Goal: Task Accomplishment & Management: Complete application form

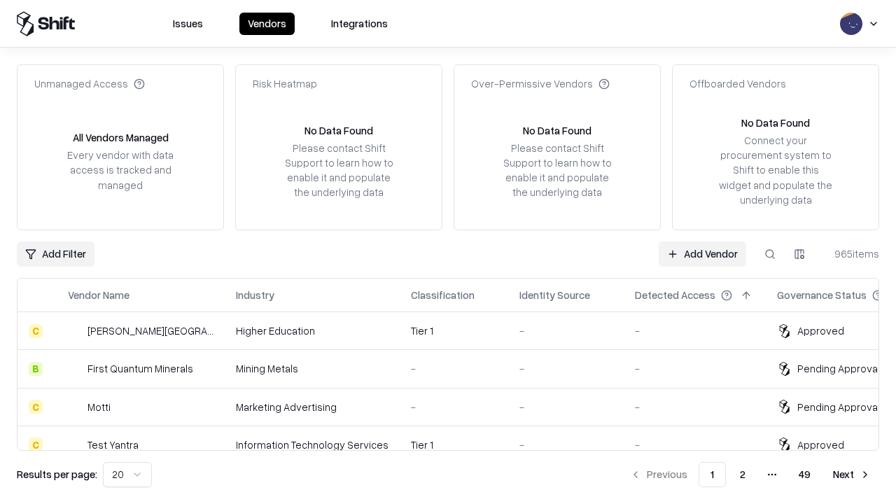
click at [702, 253] on link "Add Vendor" at bounding box center [702, 253] width 87 height 25
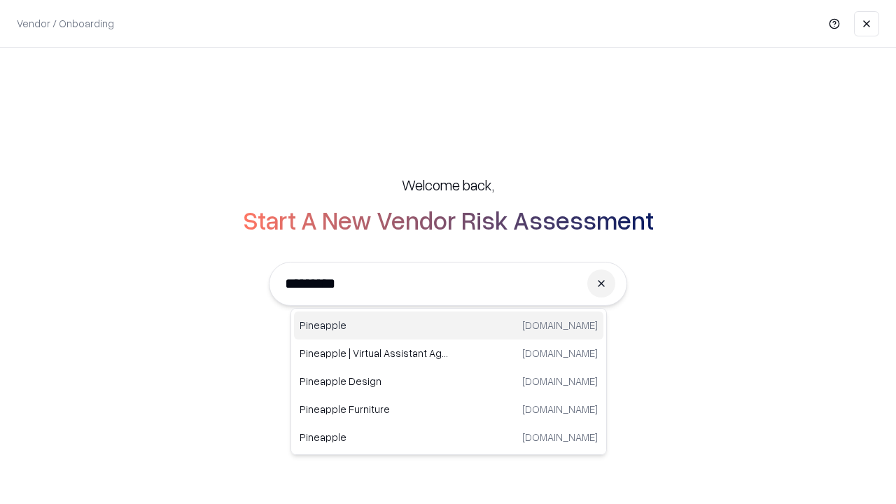
click at [449, 325] on div "Pineapple [DOMAIN_NAME]" at bounding box center [448, 325] width 309 height 28
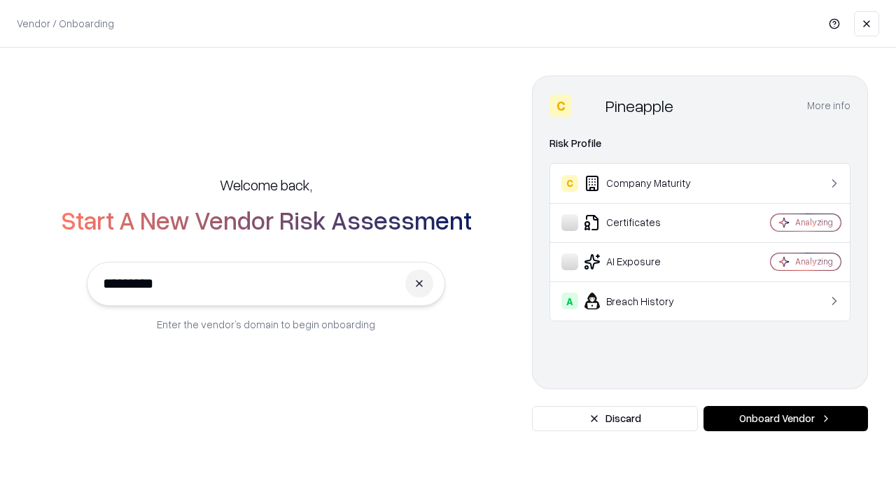
type input "*********"
click at [785, 419] on button "Onboard Vendor" at bounding box center [785, 418] width 164 height 25
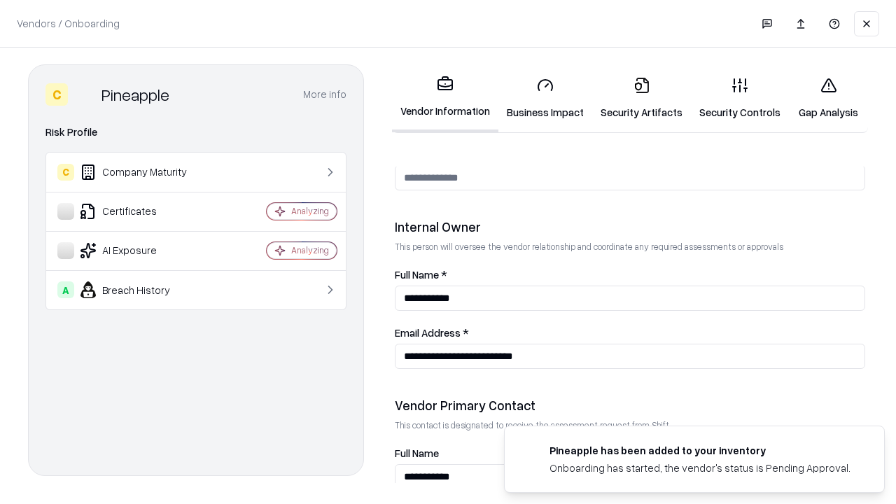
scroll to position [725, 0]
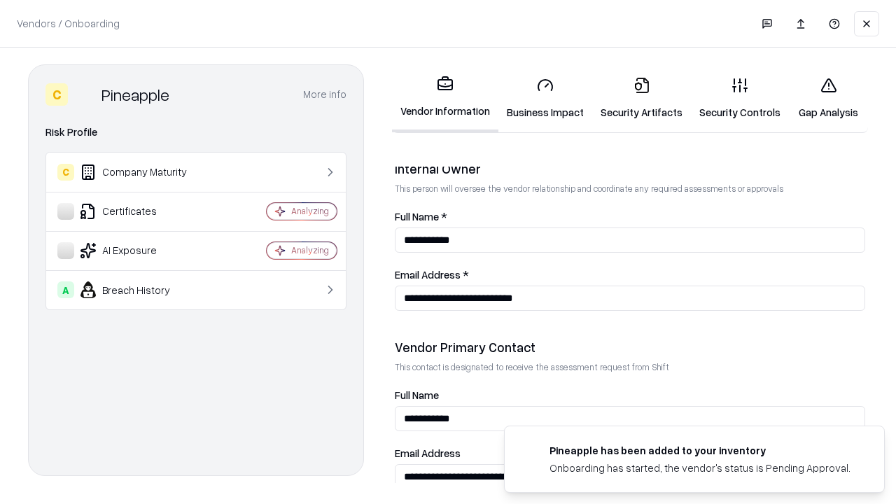
click at [545, 98] on link "Business Impact" at bounding box center [545, 98] width 94 height 65
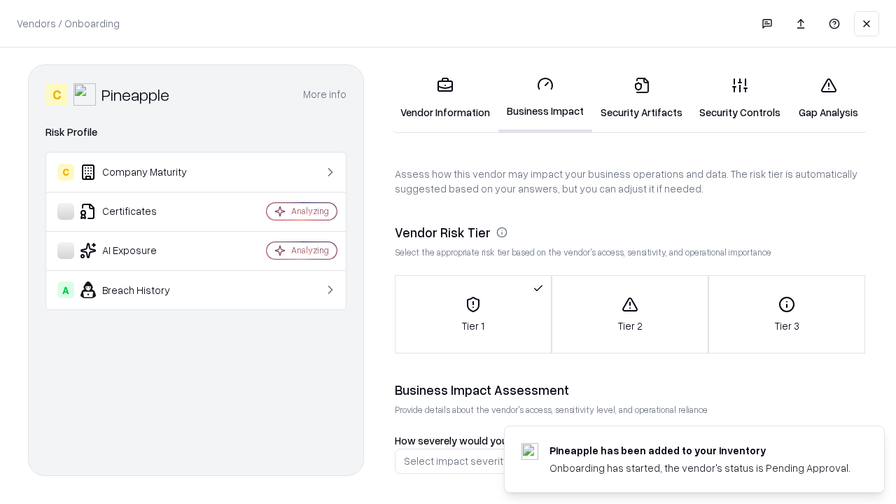
click at [641, 98] on link "Security Artifacts" at bounding box center [641, 98] width 99 height 65
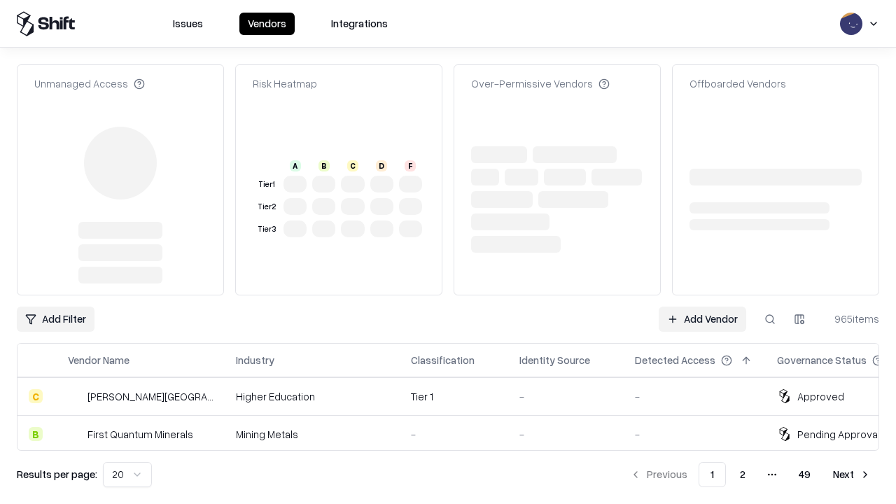
click at [702, 377] on td "-" at bounding box center [695, 396] width 142 height 38
click at [702, 307] on link "Add Vendor" at bounding box center [702, 319] width 87 height 25
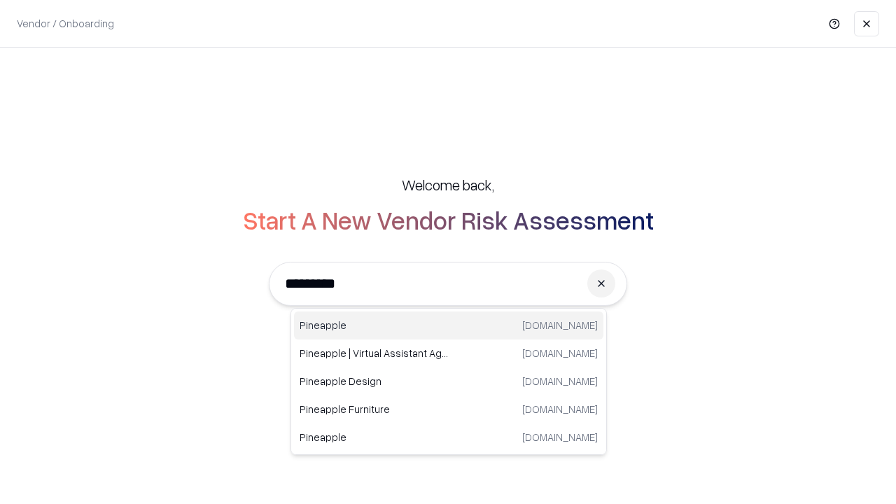
click at [449, 325] on div "Pineapple [DOMAIN_NAME]" at bounding box center [448, 325] width 309 height 28
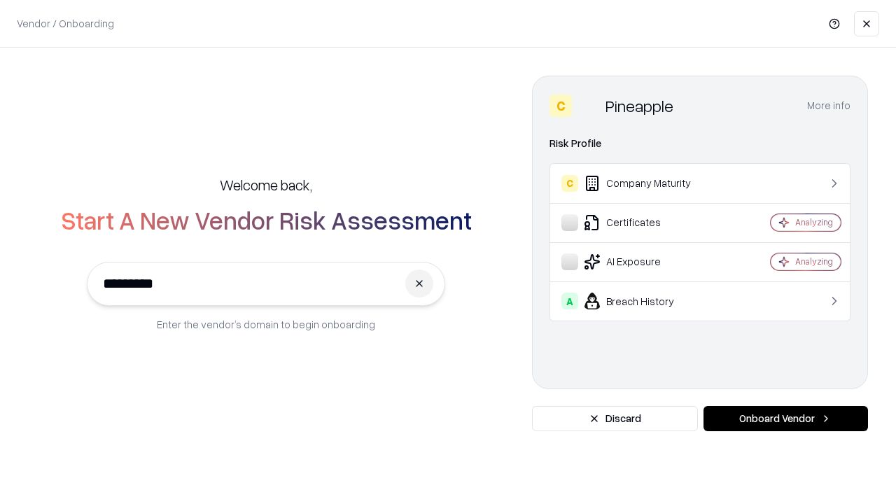
type input "*********"
click at [785, 419] on button "Onboard Vendor" at bounding box center [785, 418] width 164 height 25
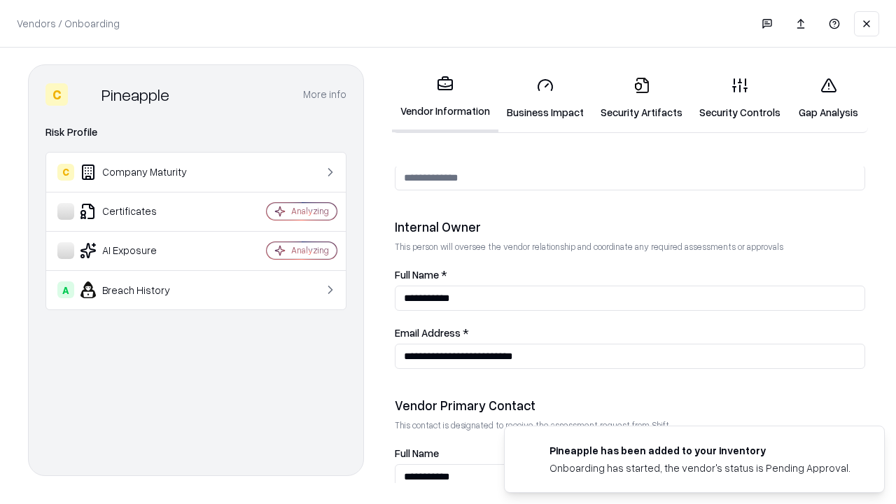
scroll to position [725, 0]
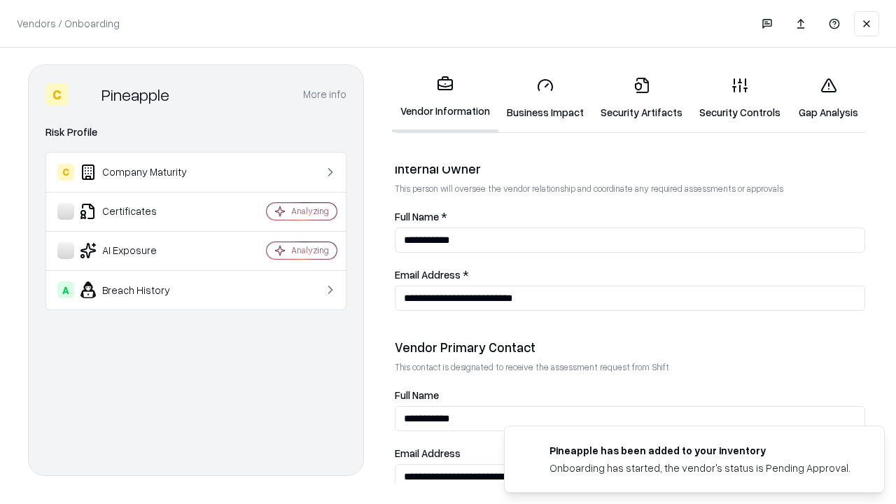
click at [828, 98] on link "Gap Analysis" at bounding box center [828, 98] width 79 height 65
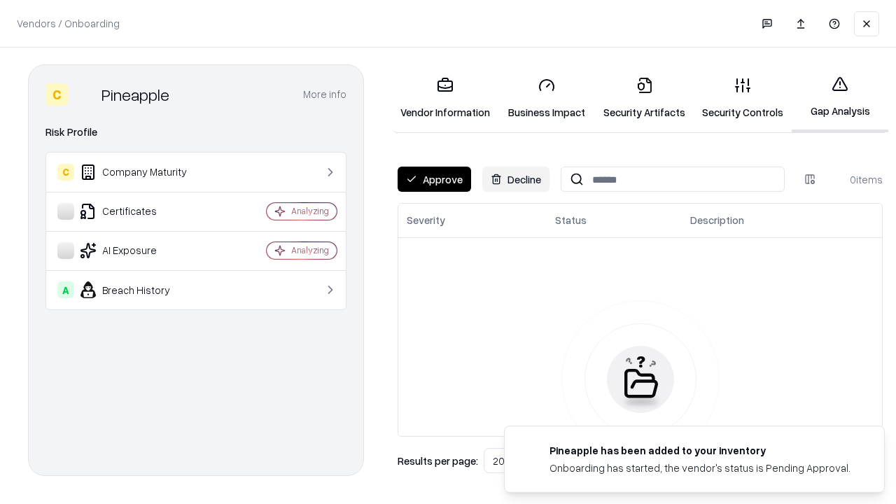
click at [434, 179] on button "Approve" at bounding box center [434, 179] width 73 height 25
